Goal: Information Seeking & Learning: Learn about a topic

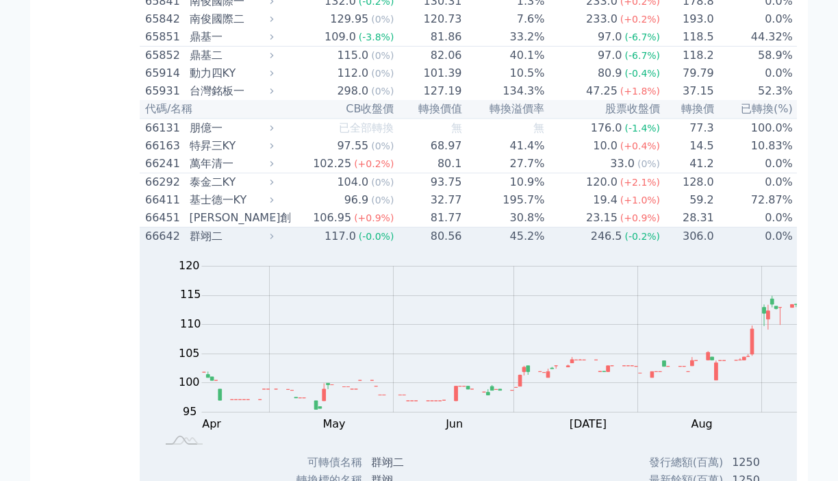
scroll to position [6123, 0]
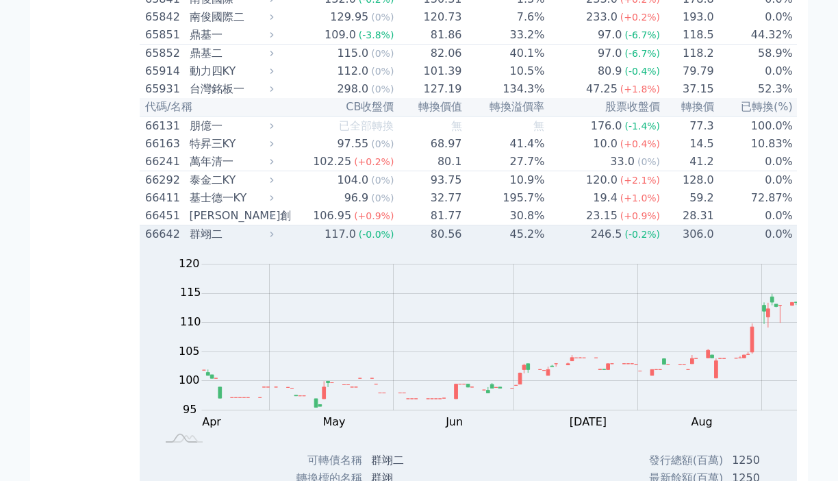
click at [190, 226] on div "群翊二" at bounding box center [230, 234] width 81 height 16
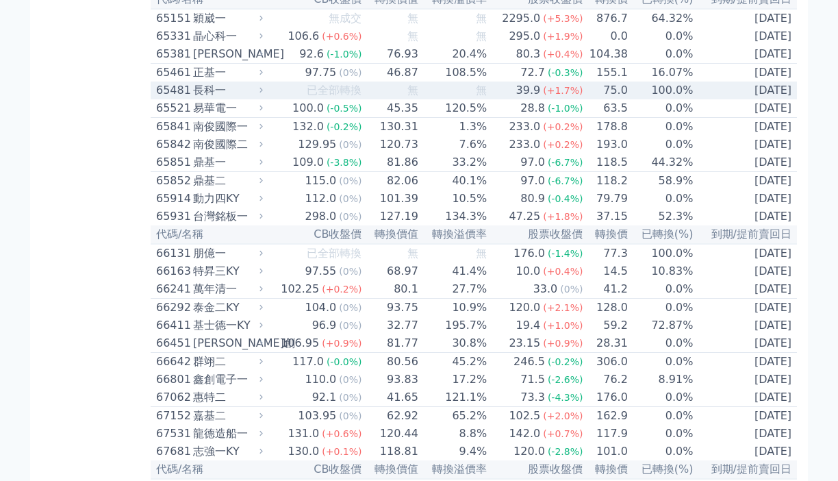
scroll to position [5788, 0]
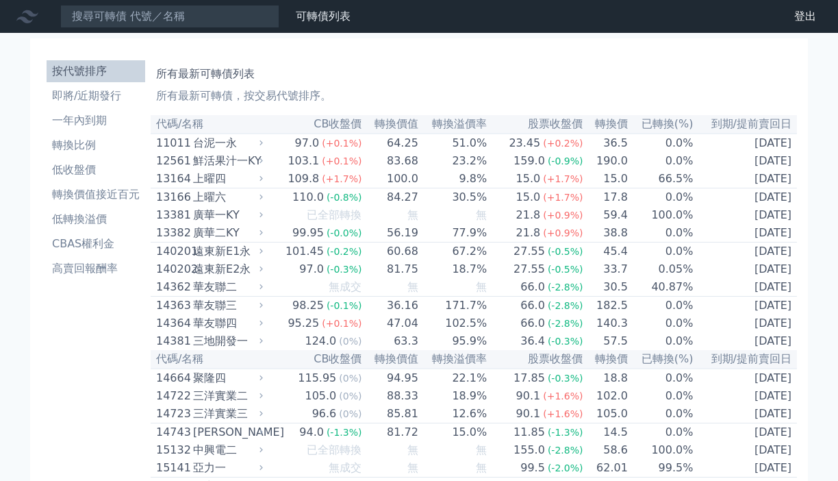
click at [0, 0] on icon at bounding box center [0, 0] width 0 height 0
click at [0, 0] on link "可轉債列表" at bounding box center [0, 0] width 0 height 0
click at [0, 0] on icon at bounding box center [0, 0] width 0 height 0
click at [0, 0] on div at bounding box center [0, 0] width 0 height 0
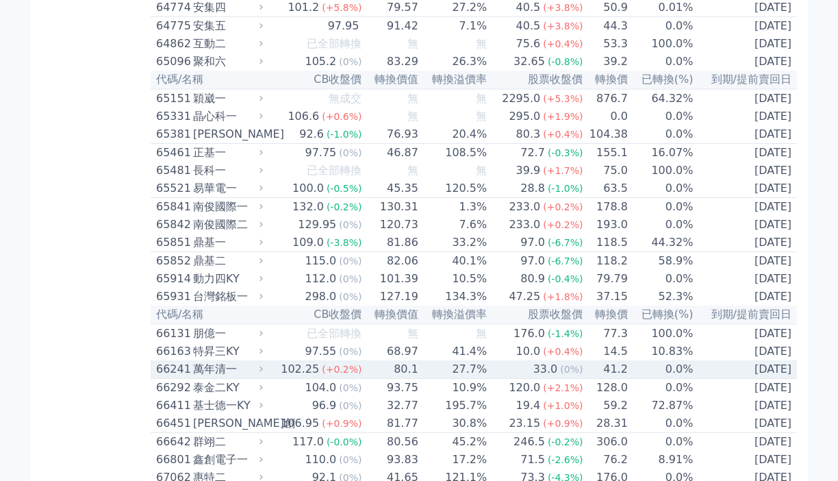
scroll to position [5923, 0]
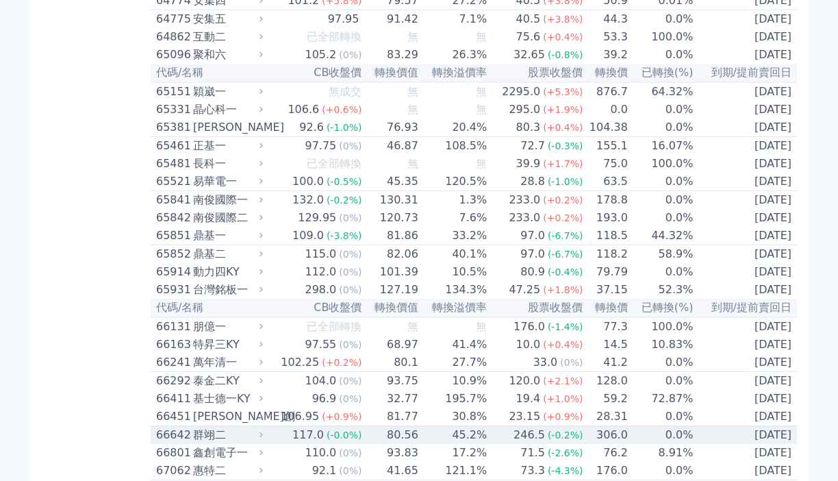
click at [327, 427] on div "(-0.0%)" at bounding box center [345, 435] width 36 height 16
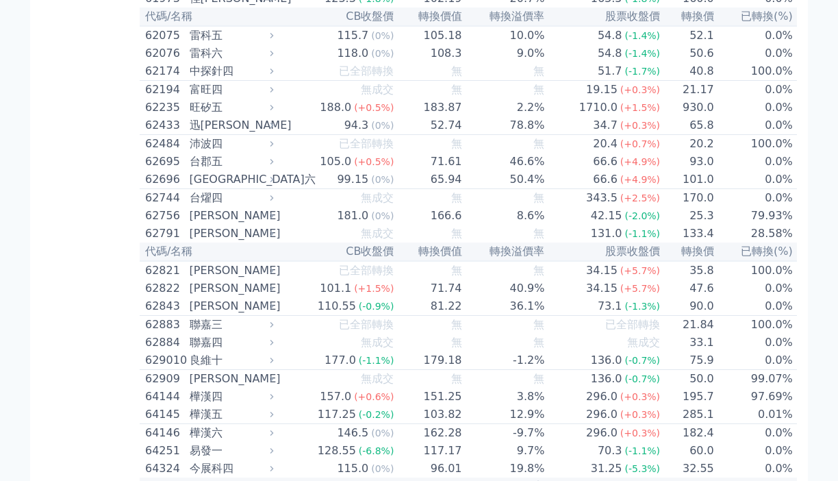
scroll to position [5259, 0]
